Goal: Task Accomplishment & Management: Complete application form

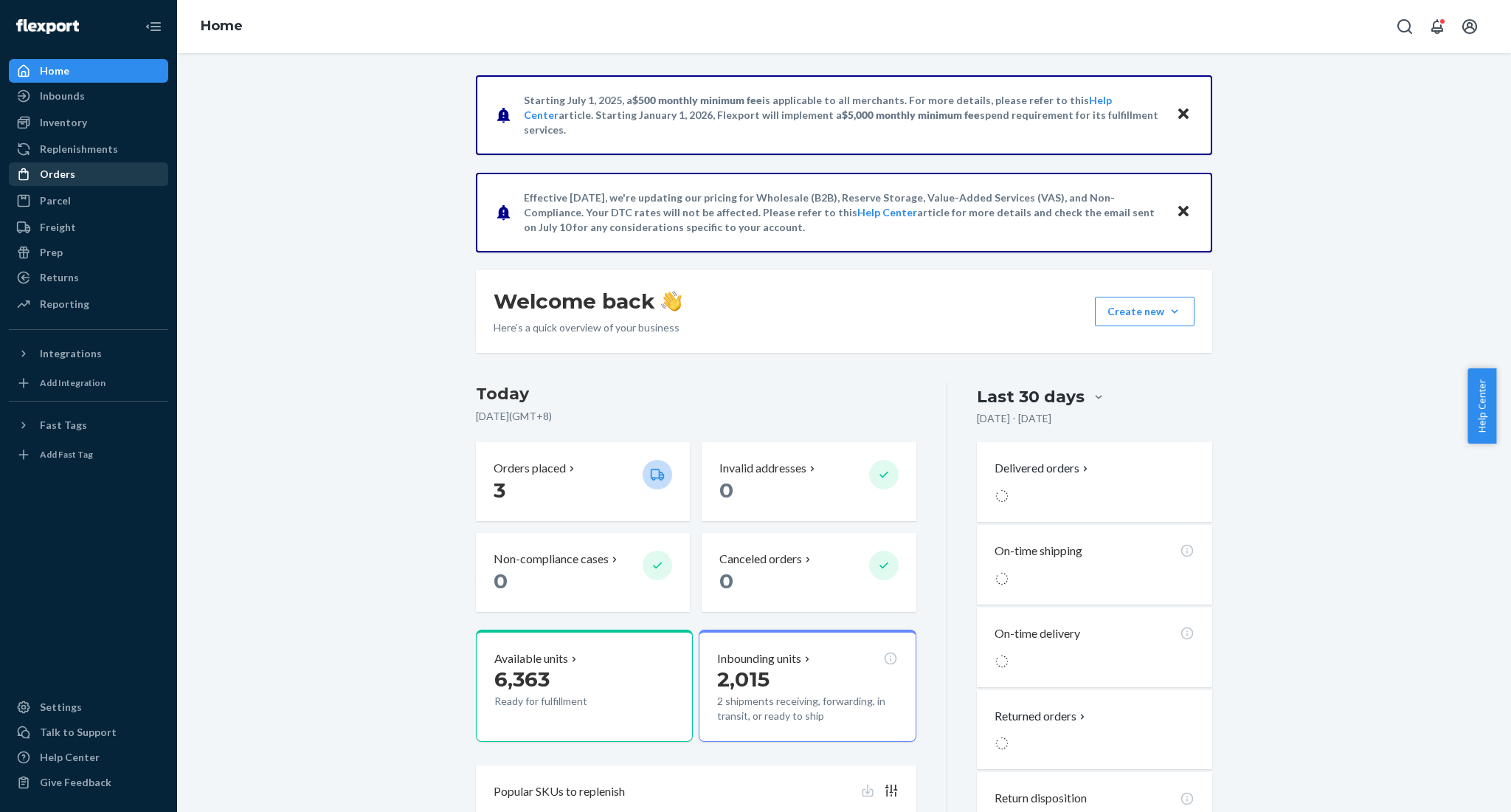
click at [65, 175] on div "Orders" at bounding box center [57, 174] width 35 height 15
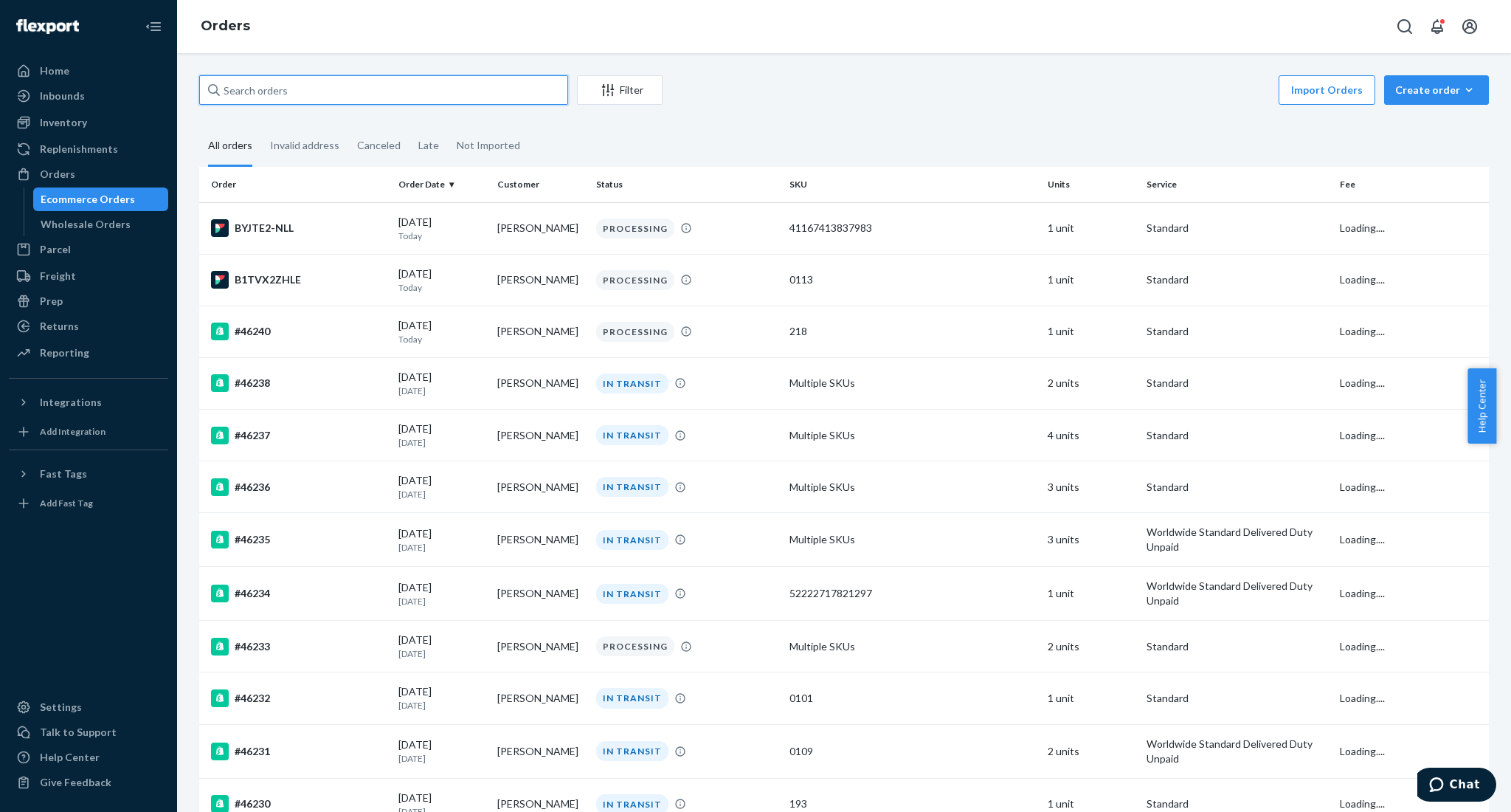
click at [284, 87] on input "text" at bounding box center [383, 89] width 369 height 29
paste input "45676"
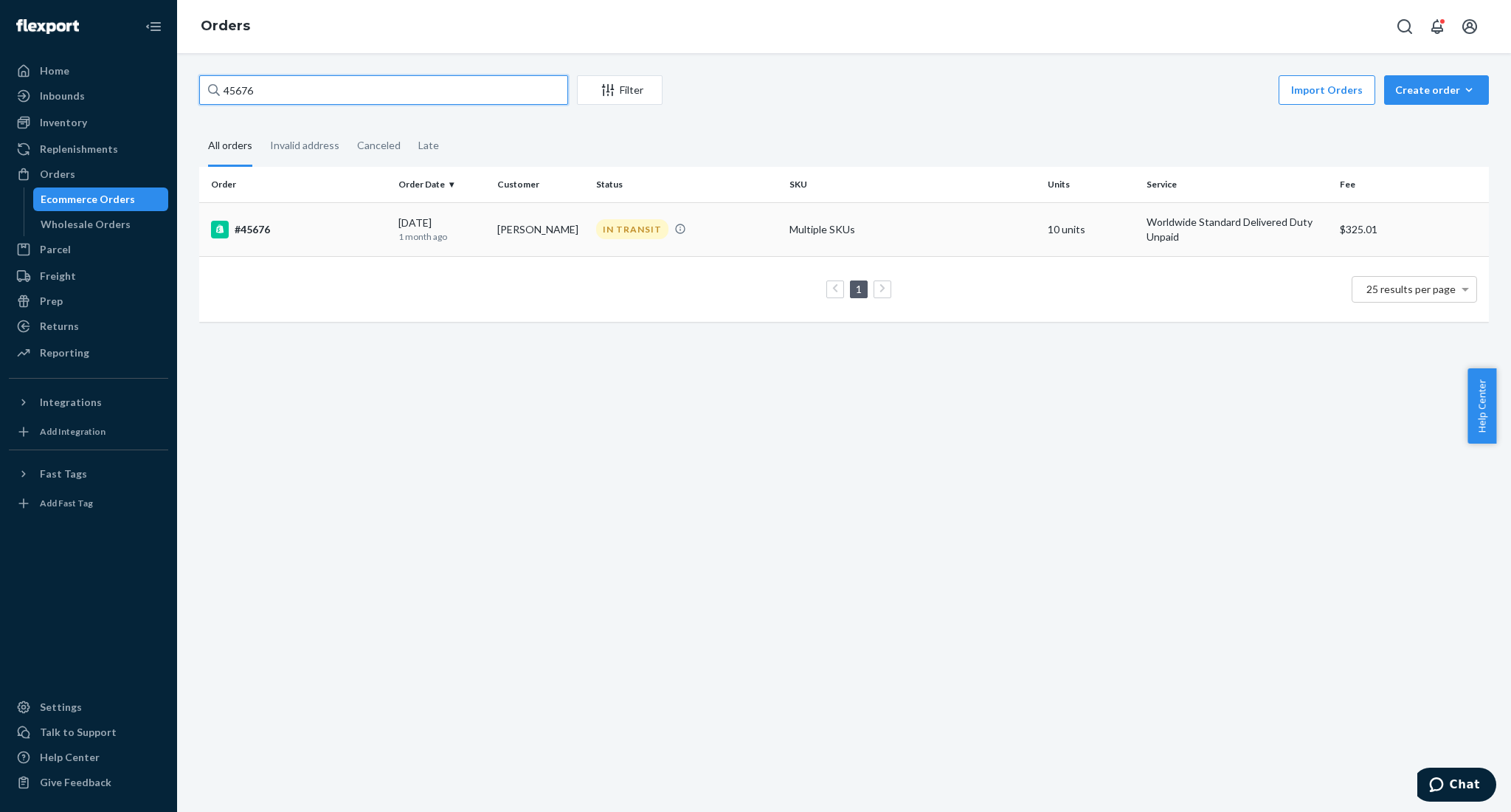
type input "45676"
click at [257, 231] on div "#45676" at bounding box center [299, 230] width 176 height 18
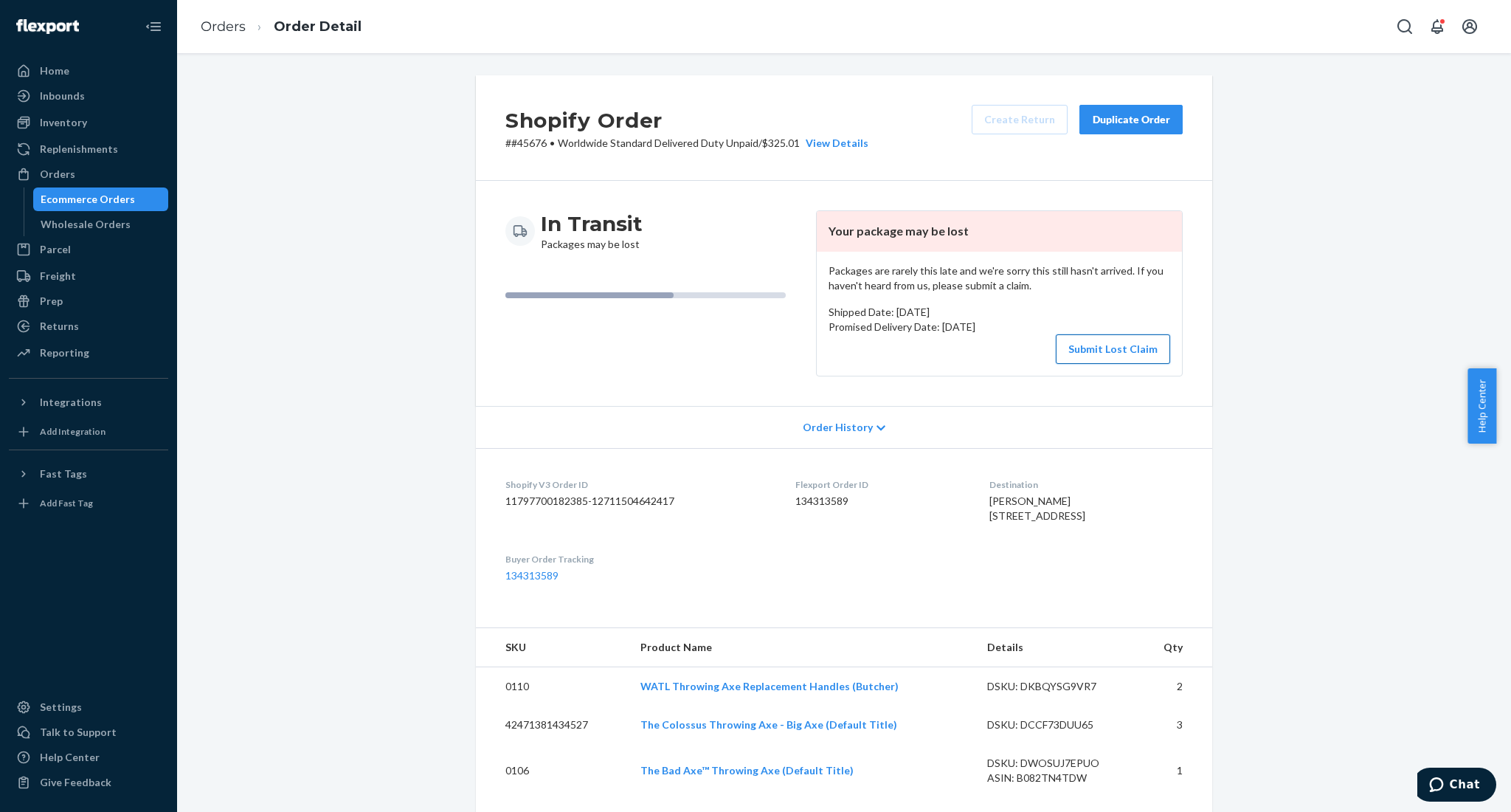
click at [1104, 347] on button "Submit Lost Claim" at bounding box center [1112, 348] width 114 height 29
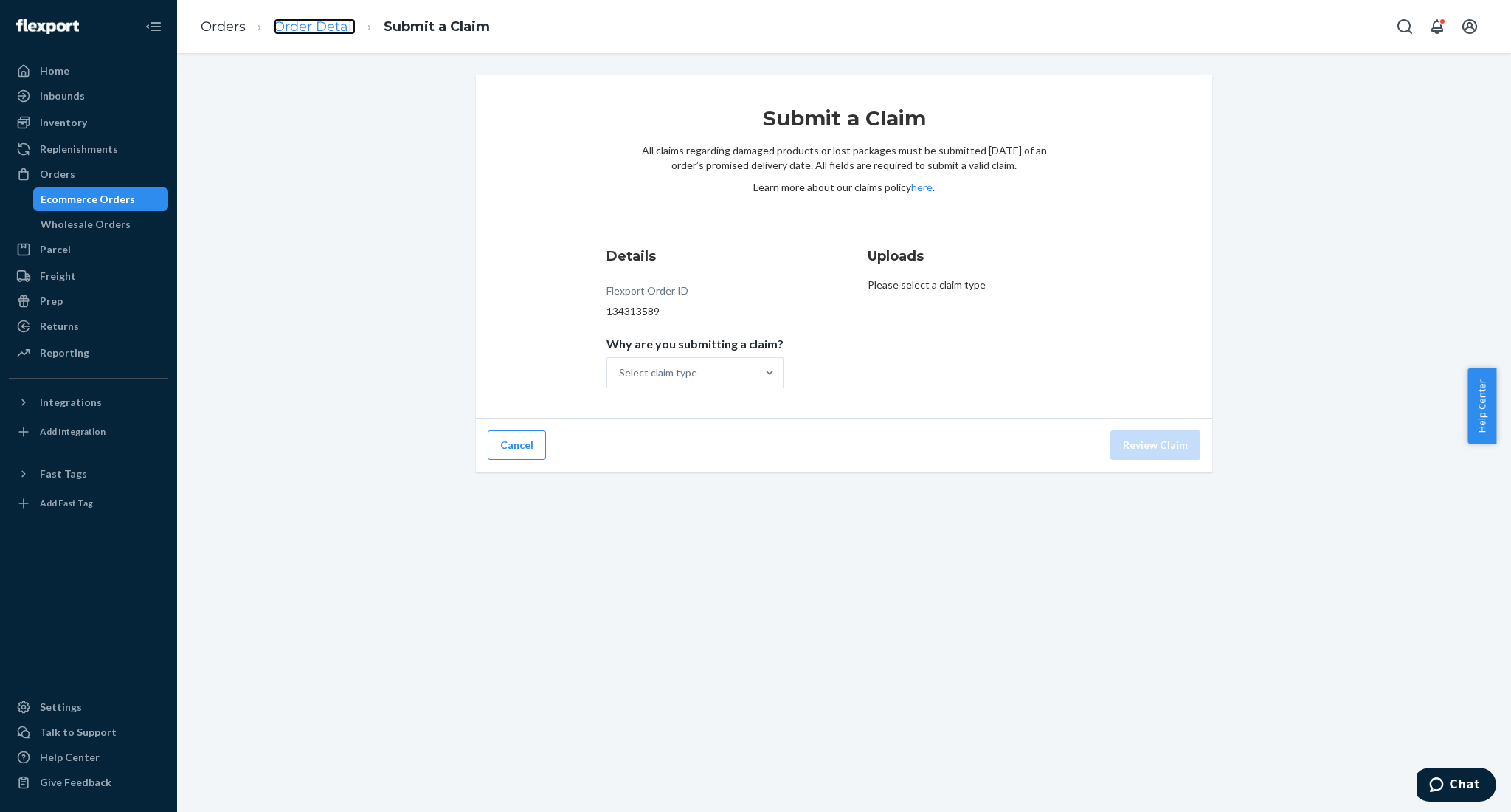
click at [325, 29] on link "Order Detail" at bounding box center [315, 27] width 82 height 16
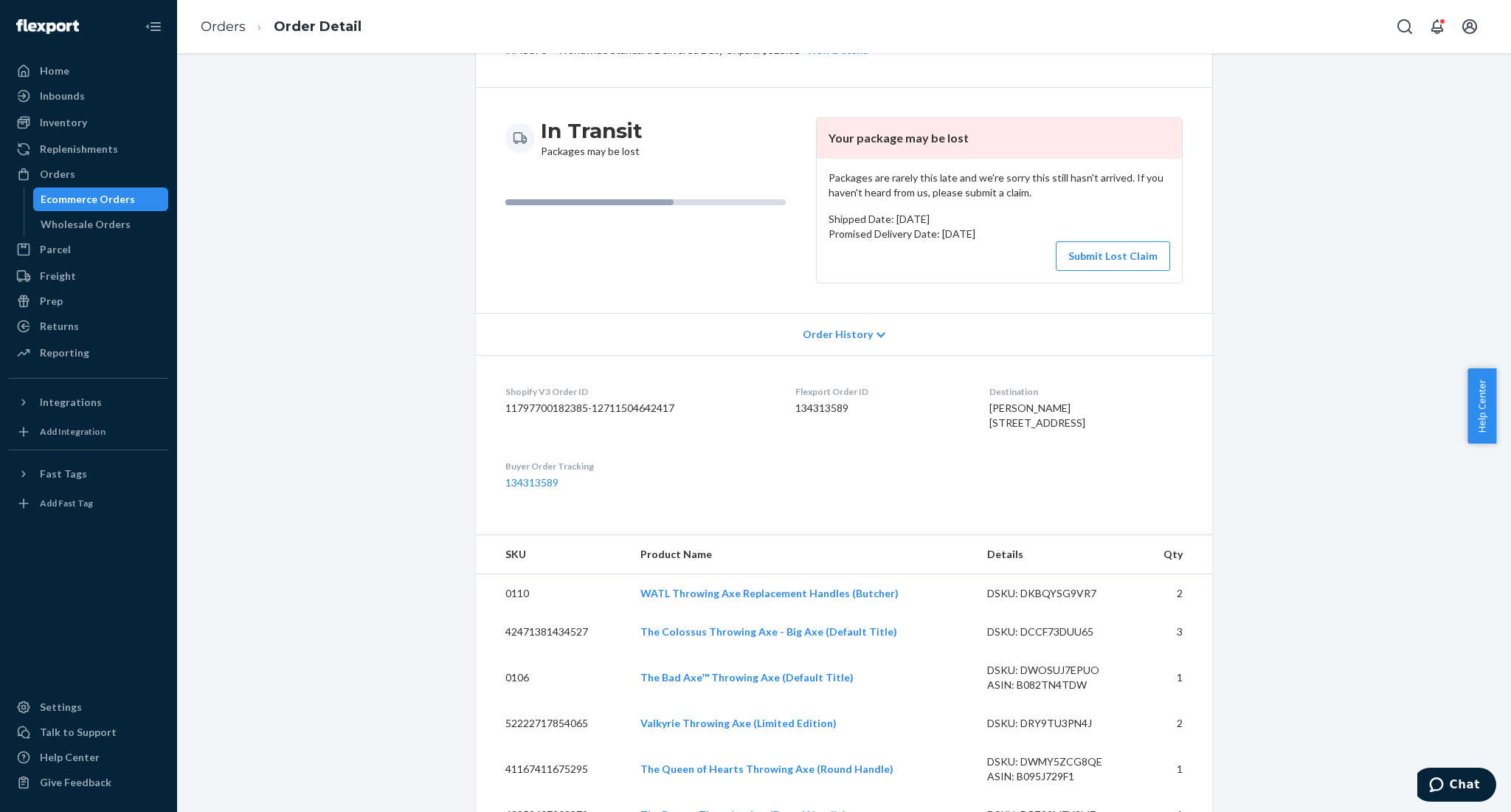
scroll to position [98, 0]
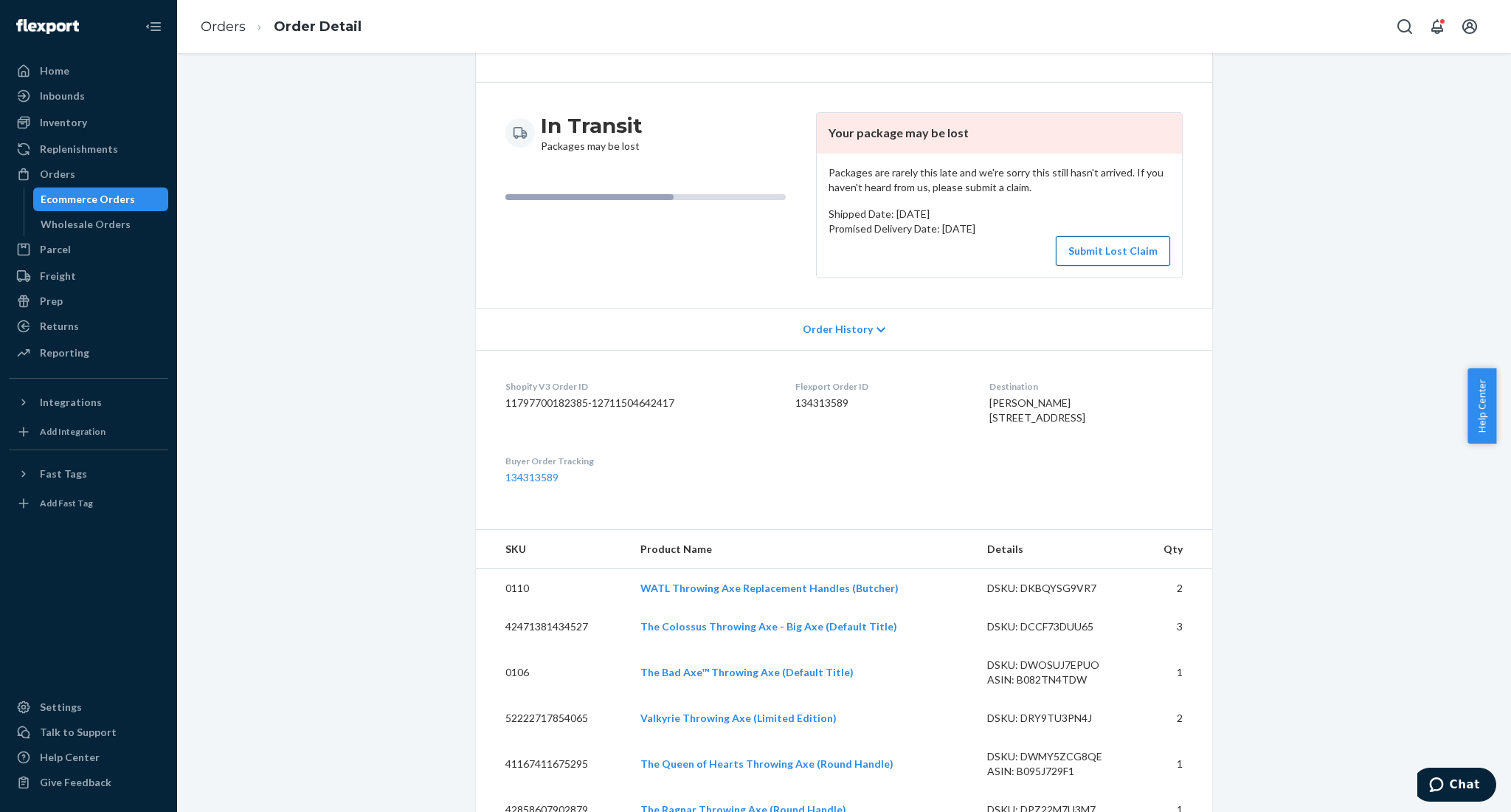
click at [1102, 248] on button "Submit Lost Claim" at bounding box center [1112, 250] width 114 height 29
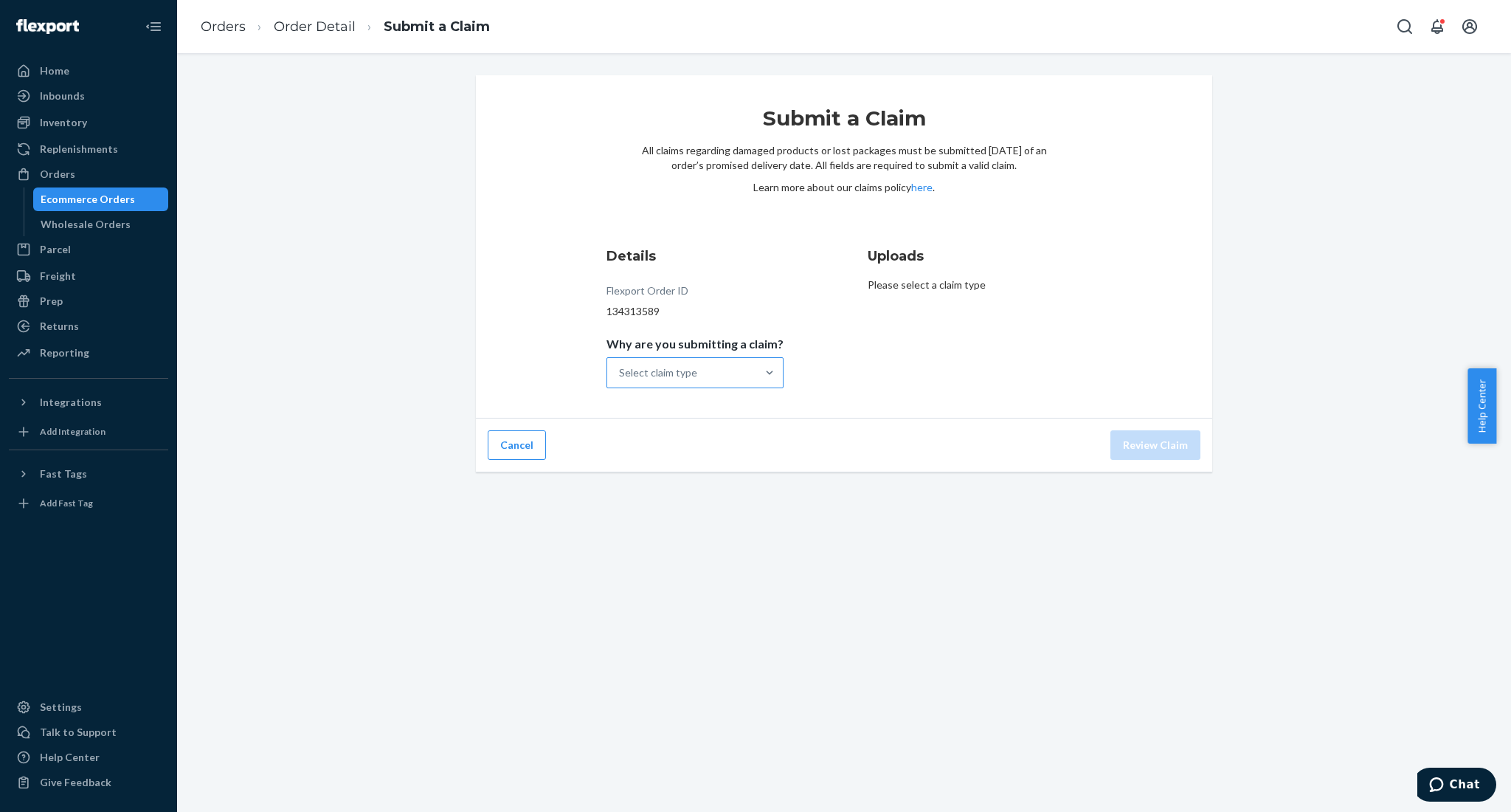
click at [645, 370] on div "Select claim type" at bounding box center [658, 372] width 79 height 15
click at [620, 370] on input "Why are you submitting a claim? Select claim type" at bounding box center [620, 372] width 2 height 15
click at [664, 545] on div "Missing product" at bounding box center [695, 541] width 171 height 29
click at [620, 380] on input "Why are you submitting a claim? option Missing product focused, 0 of 5. 5 resul…" at bounding box center [620, 372] width 2 height 15
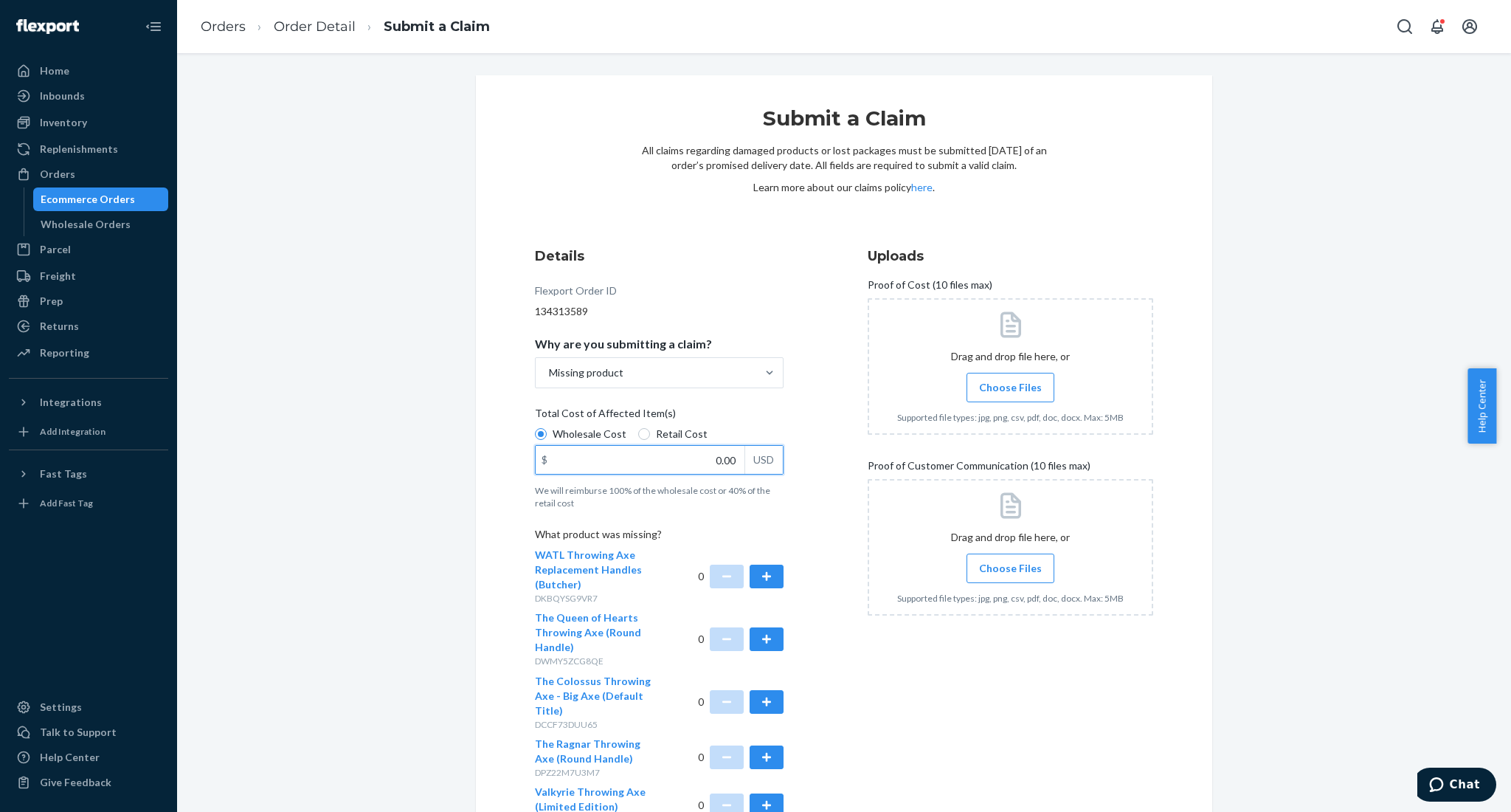
click at [714, 463] on input "0.00" at bounding box center [640, 459] width 209 height 28
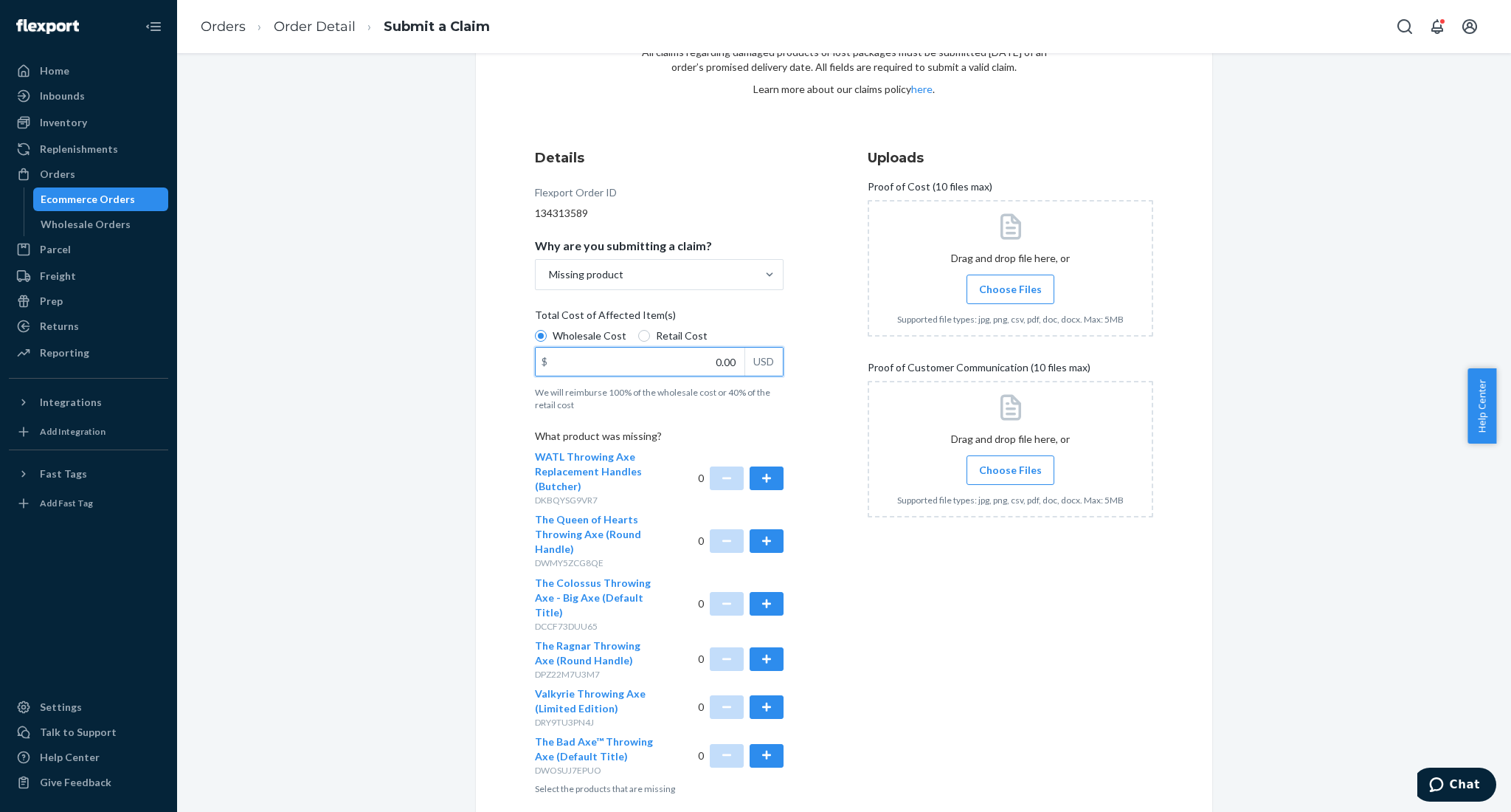
scroll to position [163, 0]
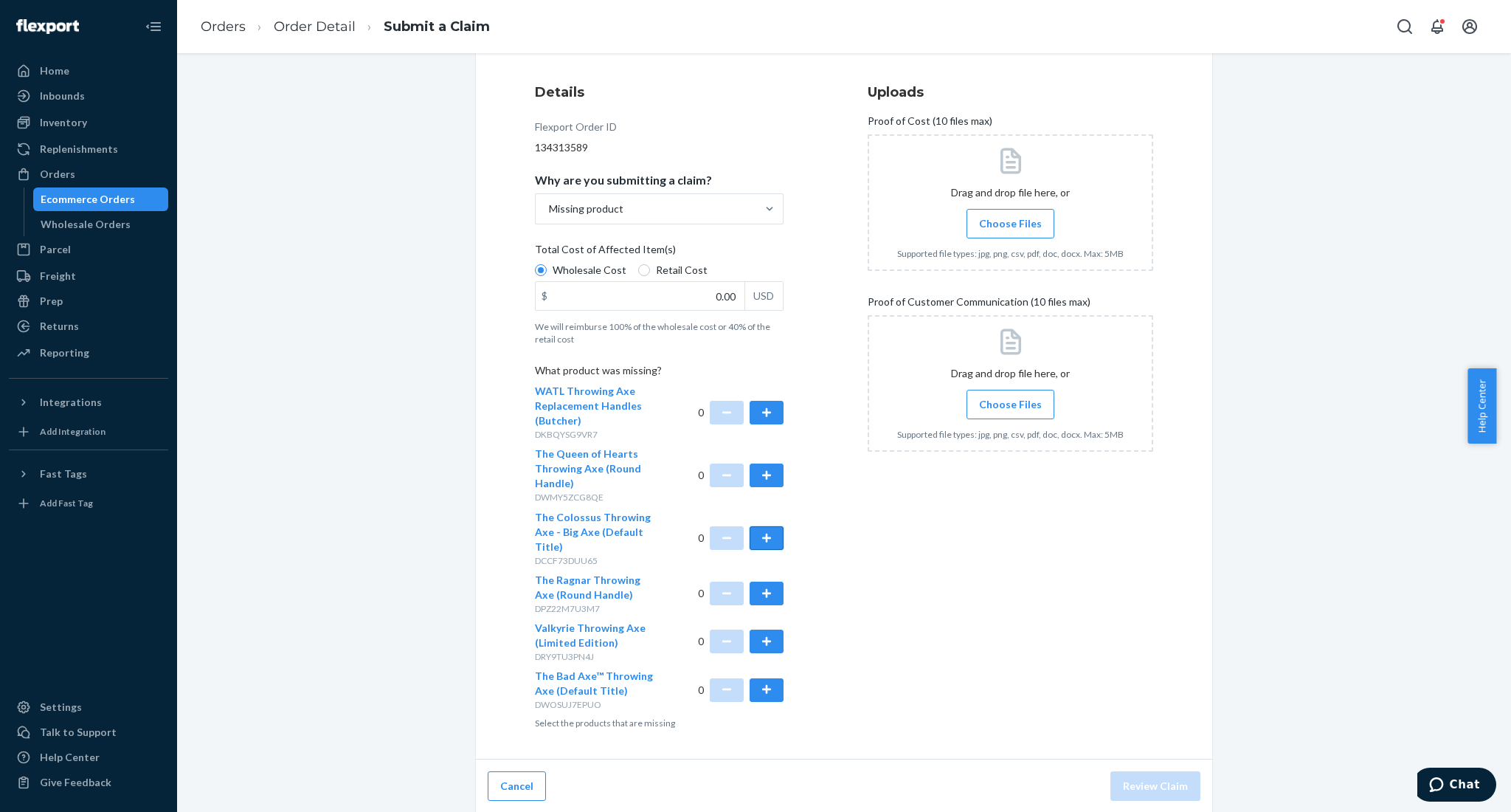
click at [760, 537] on button "button" at bounding box center [766, 537] width 34 height 24
click at [768, 591] on button "button" at bounding box center [766, 593] width 34 height 24
click at [759, 640] on button "button" at bounding box center [766, 641] width 34 height 24
click at [759, 687] on button "button" at bounding box center [766, 689] width 34 height 24
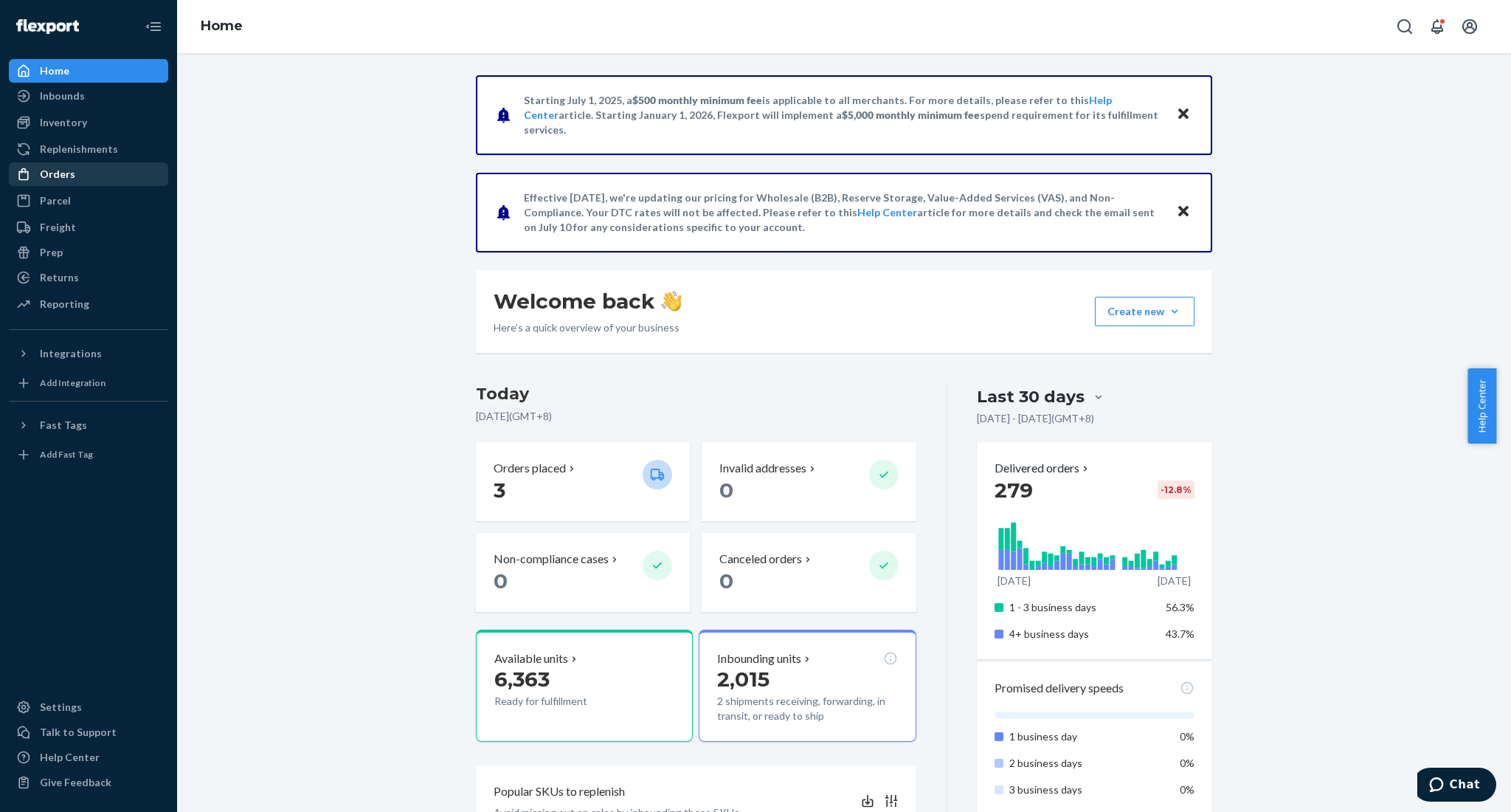
click at [74, 176] on div "Orders" at bounding box center [88, 173] width 156 height 20
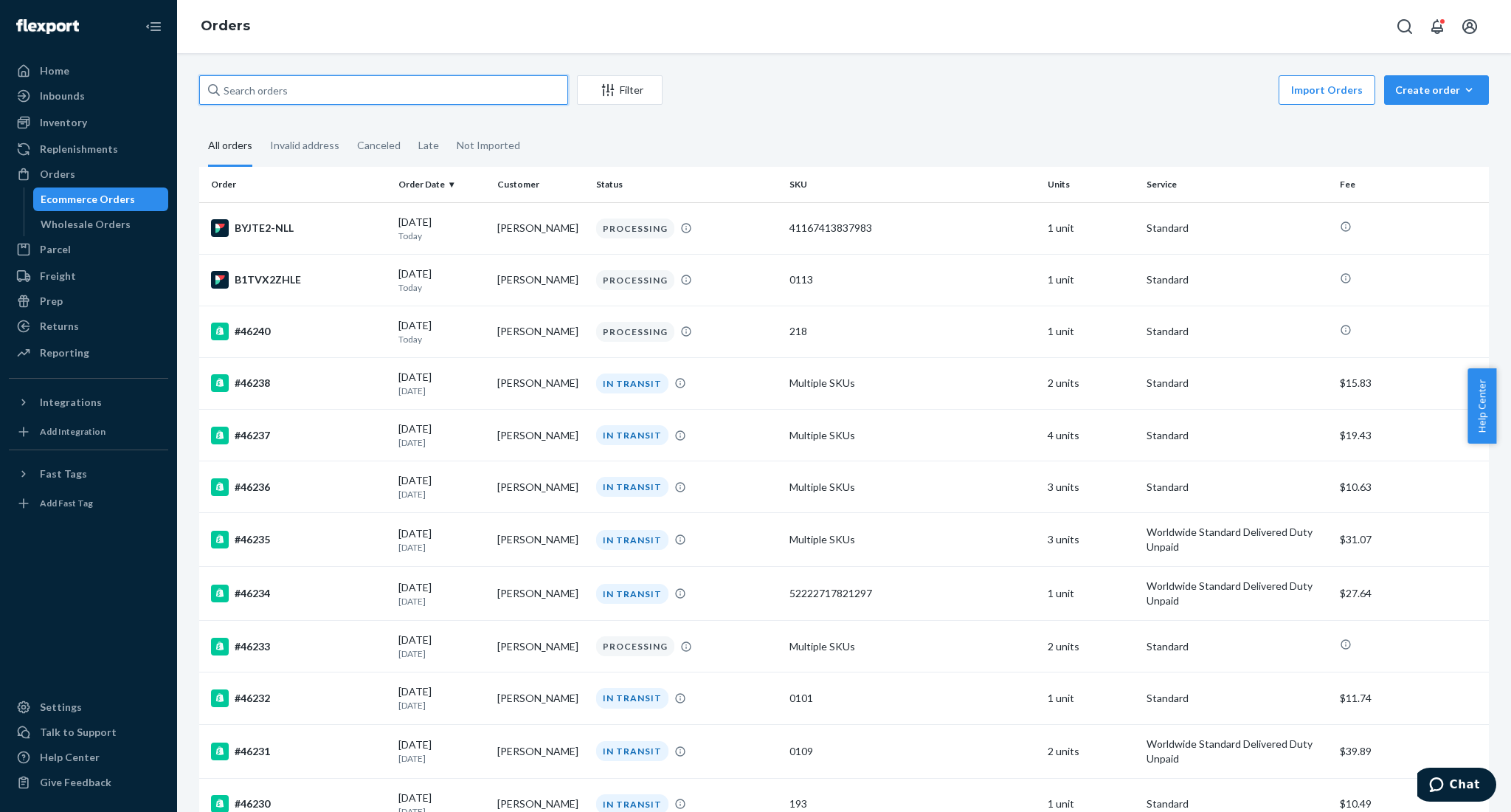
click at [333, 95] on input "text" at bounding box center [383, 89] width 369 height 29
paste input "45676"
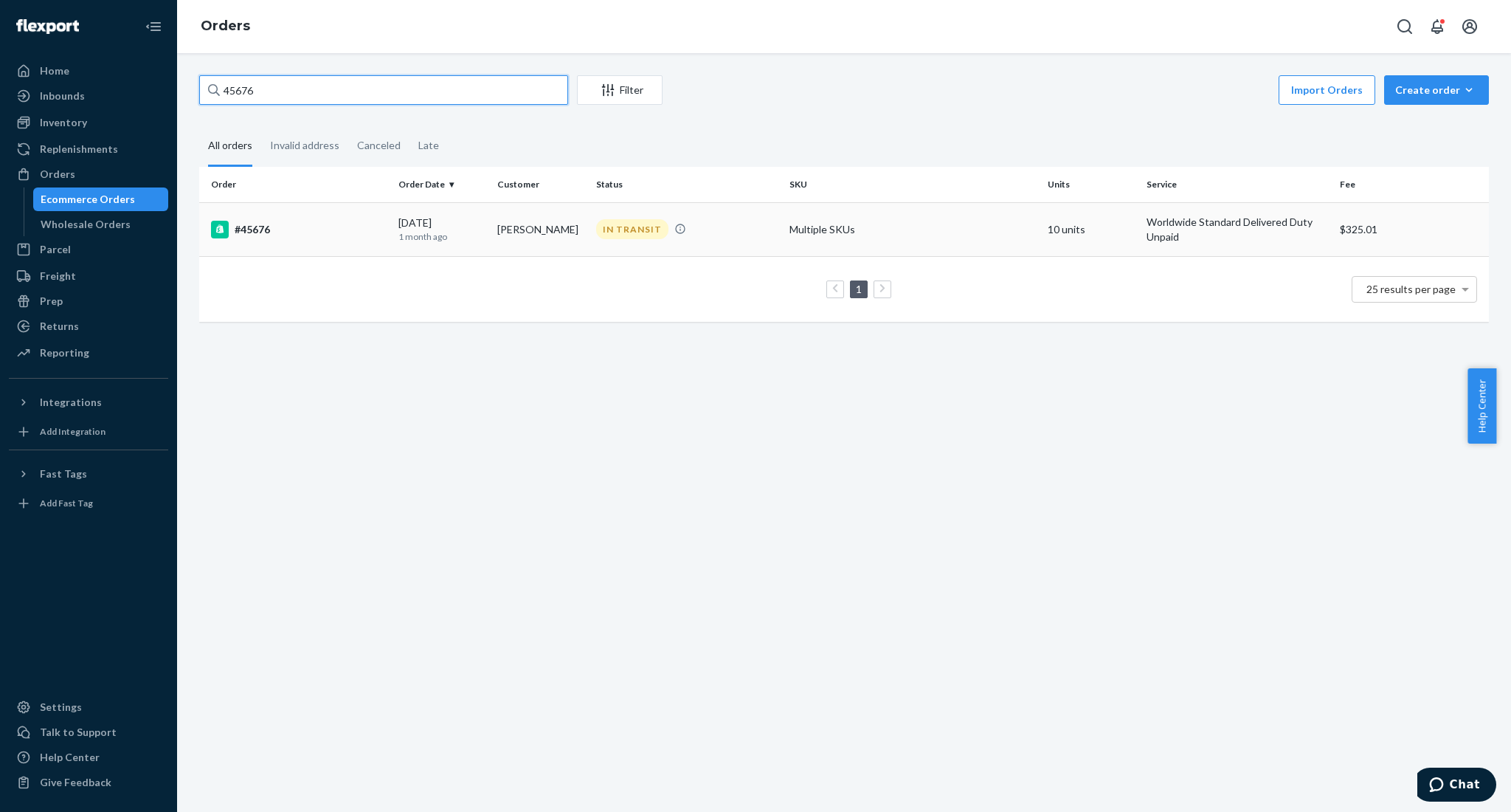
type input "45676"
click at [250, 227] on div "#45676" at bounding box center [299, 230] width 176 height 18
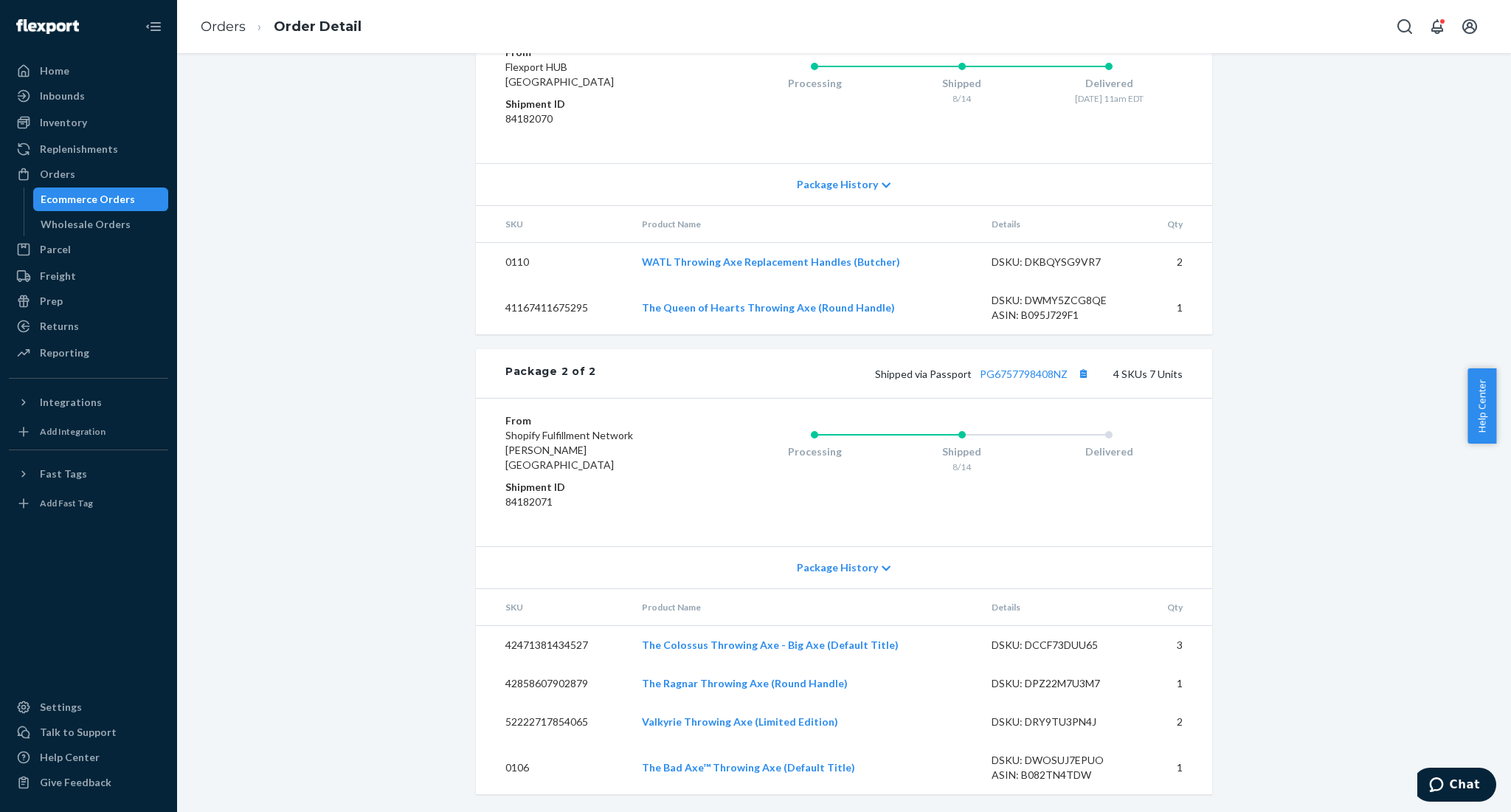
scroll to position [990, 0]
